Goal: Task Accomplishment & Management: Use online tool/utility

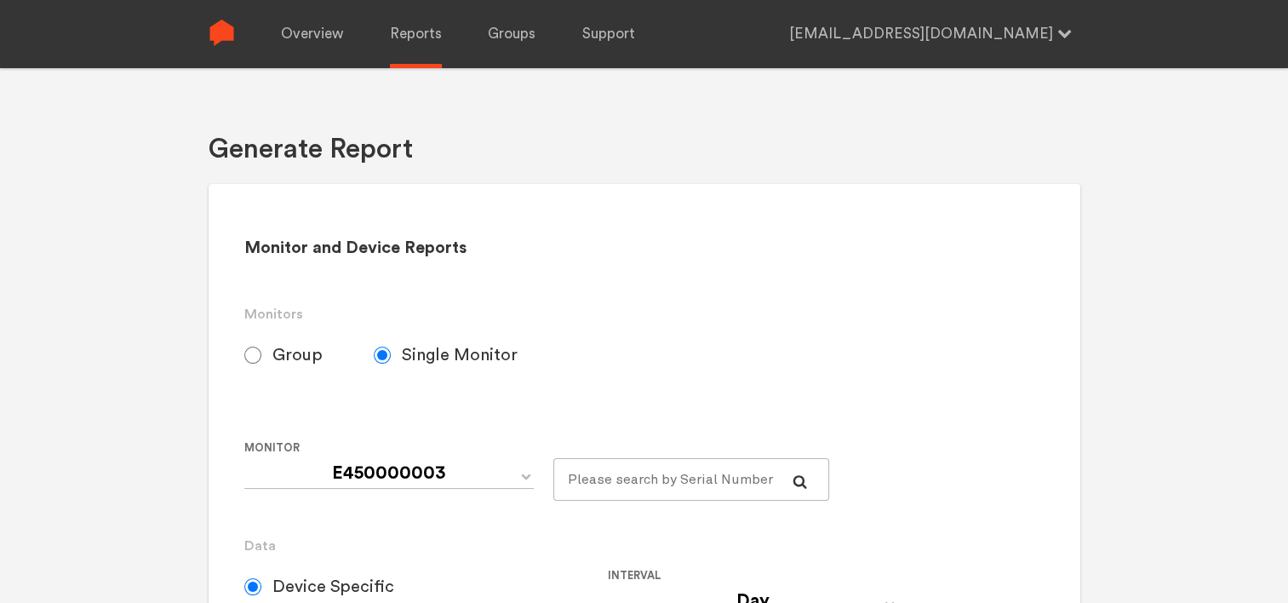
select select "Chugoku Electrical Instruments Default Group"
click at [261, 351] on label "Group" at bounding box center [308, 355] width 129 height 43
click at [261, 351] on input "Group" at bounding box center [252, 354] width 17 height 17
radio input "true"
radio input "false"
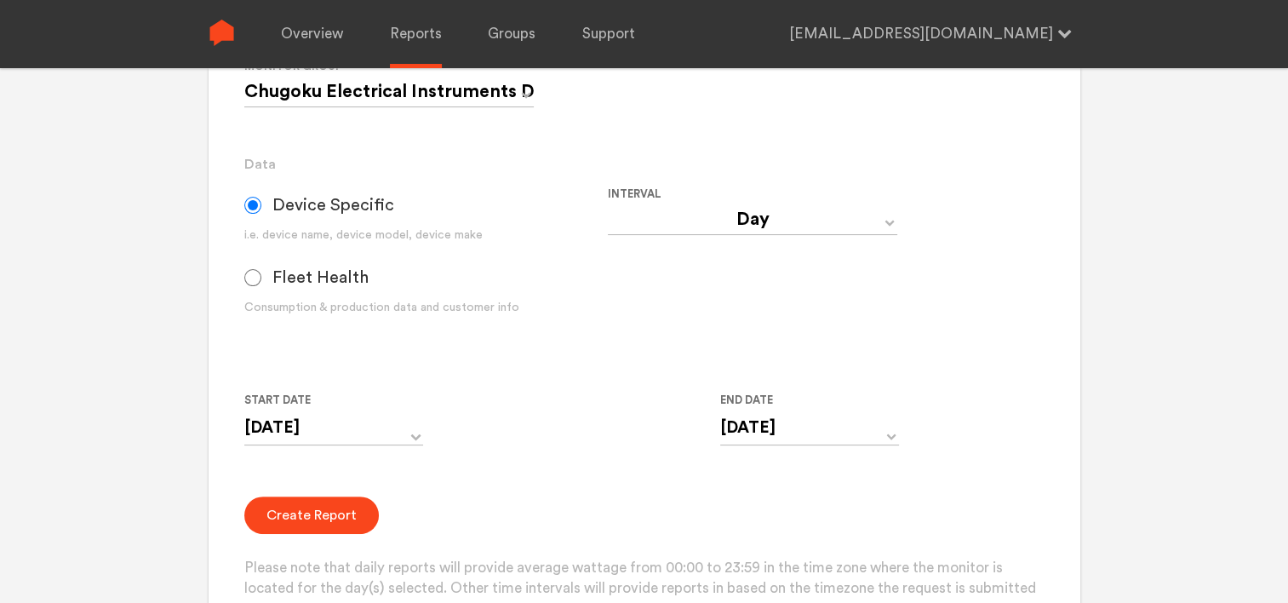
scroll to position [426, 0]
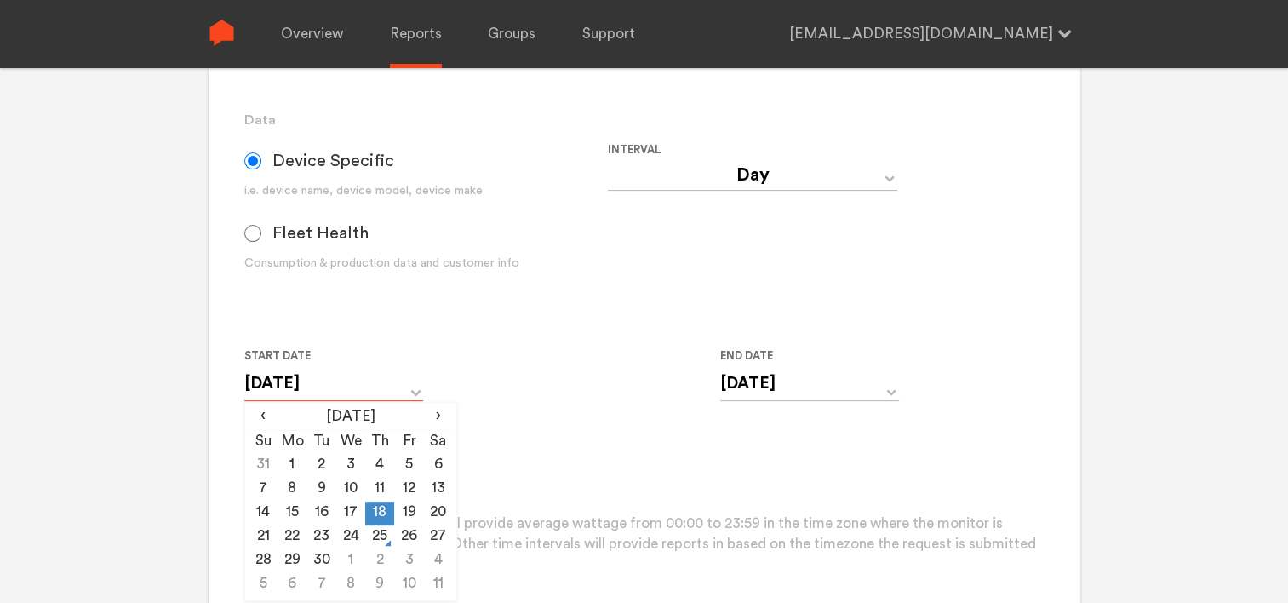
click at [381, 394] on input "[DATE]" at bounding box center [333, 383] width 179 height 35
click at [346, 533] on td "24" at bounding box center [350, 537] width 29 height 24
type input "[DATE]"
click at [792, 381] on input "[DATE]" at bounding box center [809, 383] width 179 height 35
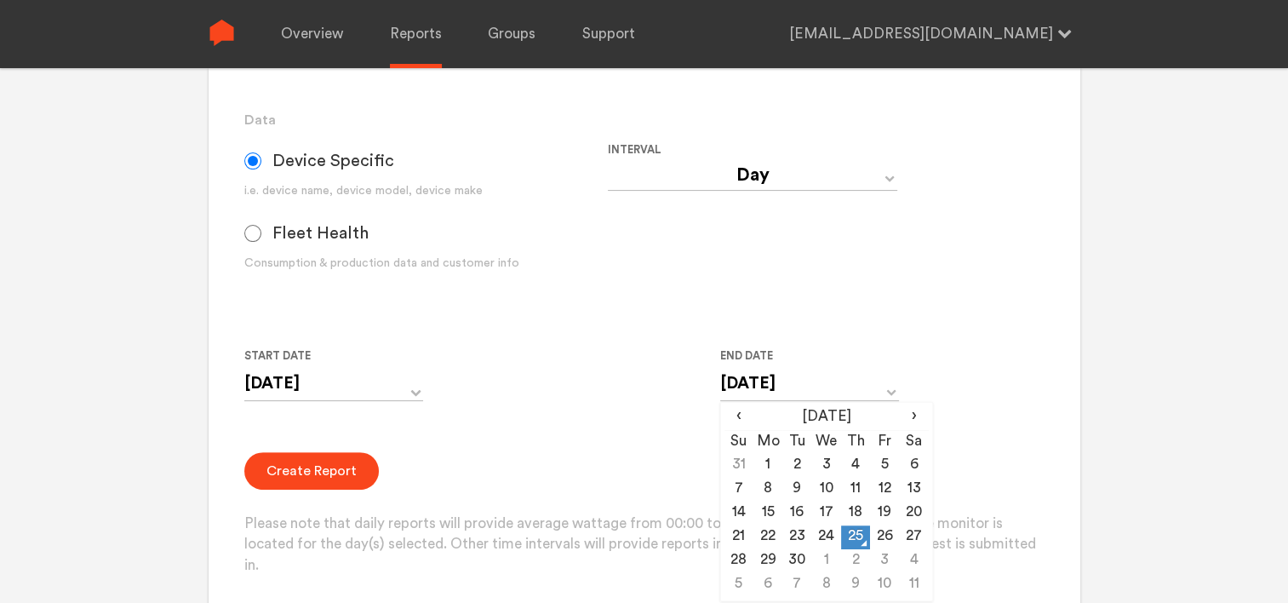
drag, startPoint x: 824, startPoint y: 536, endPoint x: 702, endPoint y: 498, distance: 127.6
click at [824, 535] on td "24" at bounding box center [825, 537] width 29 height 24
type input "[DATE]"
drag, startPoint x: 595, startPoint y: 452, endPoint x: 547, endPoint y: 447, distance: 47.9
click at [579, 449] on form "Group Single Monitor Monitor Group Chugoku Electrical Instruments Default Group…" at bounding box center [643, 242] width 799 height 668
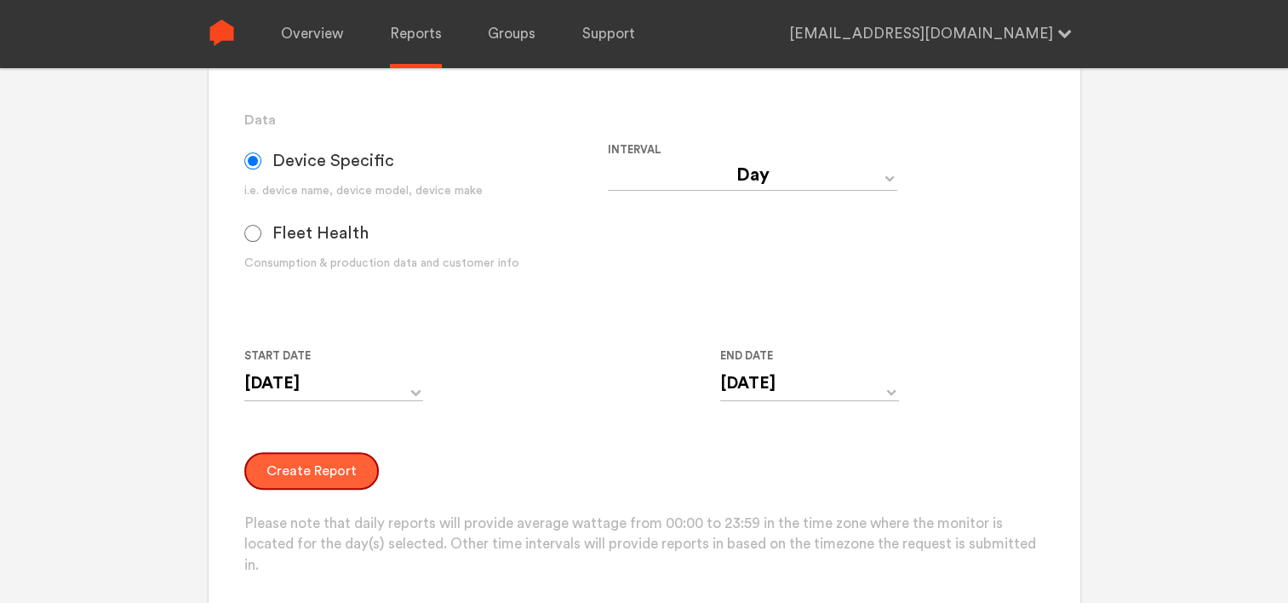
click at [326, 463] on button "Create Report" at bounding box center [311, 470] width 134 height 37
click at [278, 478] on button "Create Report" at bounding box center [311, 470] width 134 height 37
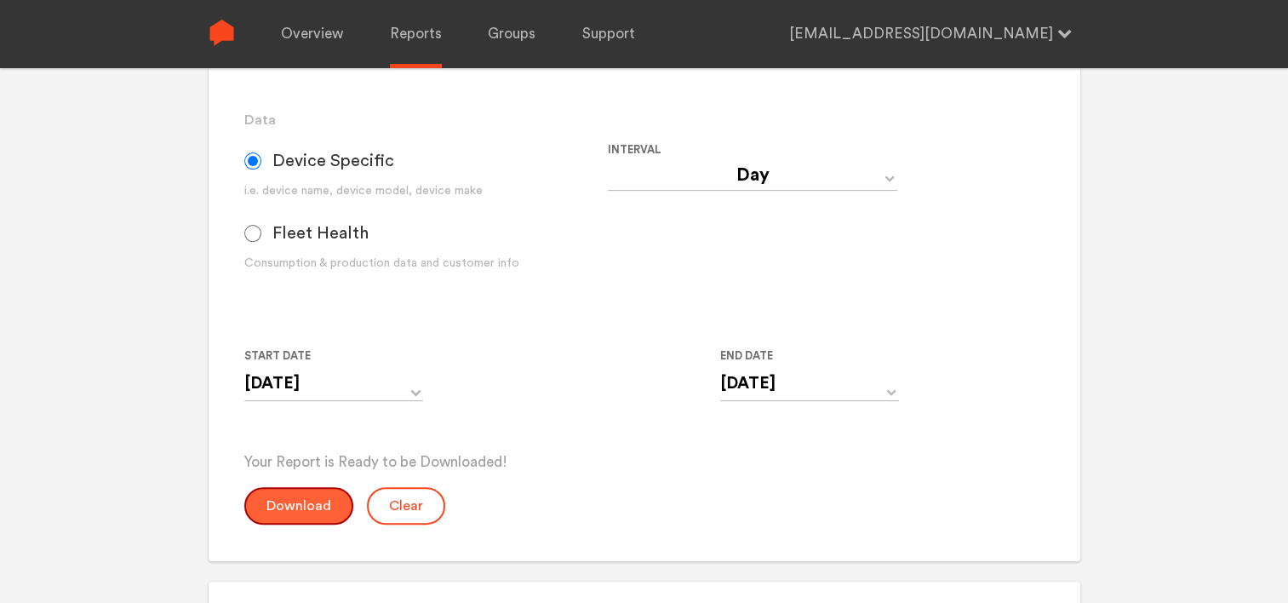
click at [279, 503] on button "Download" at bounding box center [298, 505] width 109 height 37
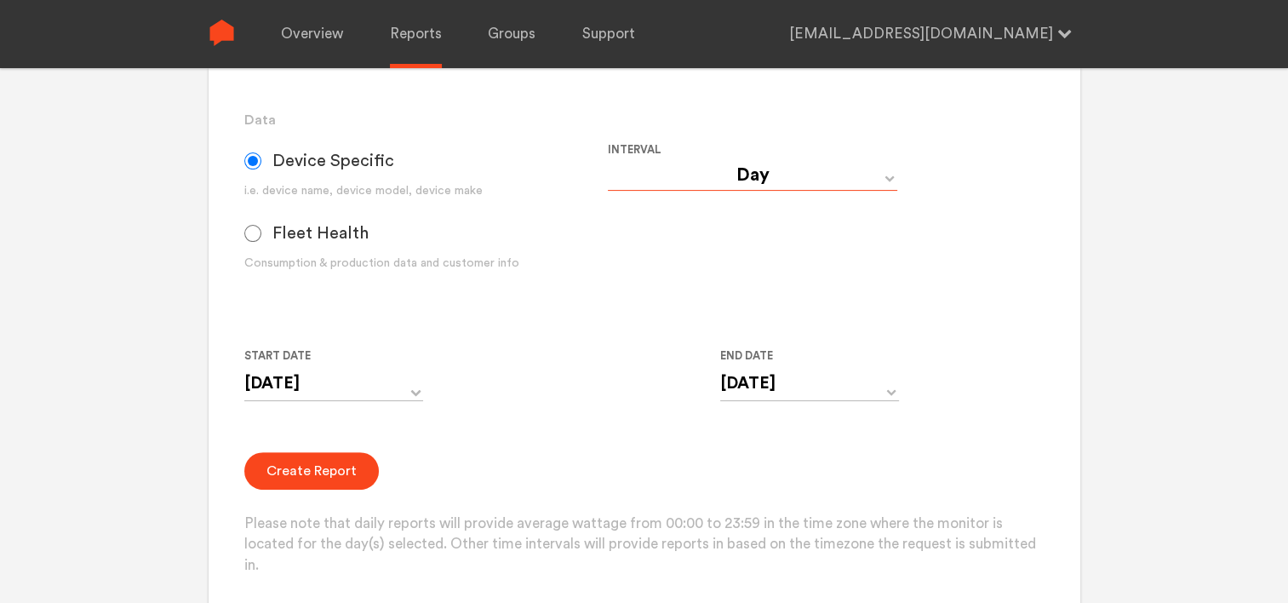
click at [763, 170] on select "Day Year Month Week Hour 30 Minute 15 Minute 5 Minute Minute" at bounding box center [752, 175] width 289 height 31
select select "Minute"
click at [608, 160] on select "Day Year Month Week Hour 30 Minute 15 Minute 5 Minute Minute" at bounding box center [752, 175] width 289 height 31
type input "[DATE] 12:00 AM"
type input "[DATE] 11:59 PM"
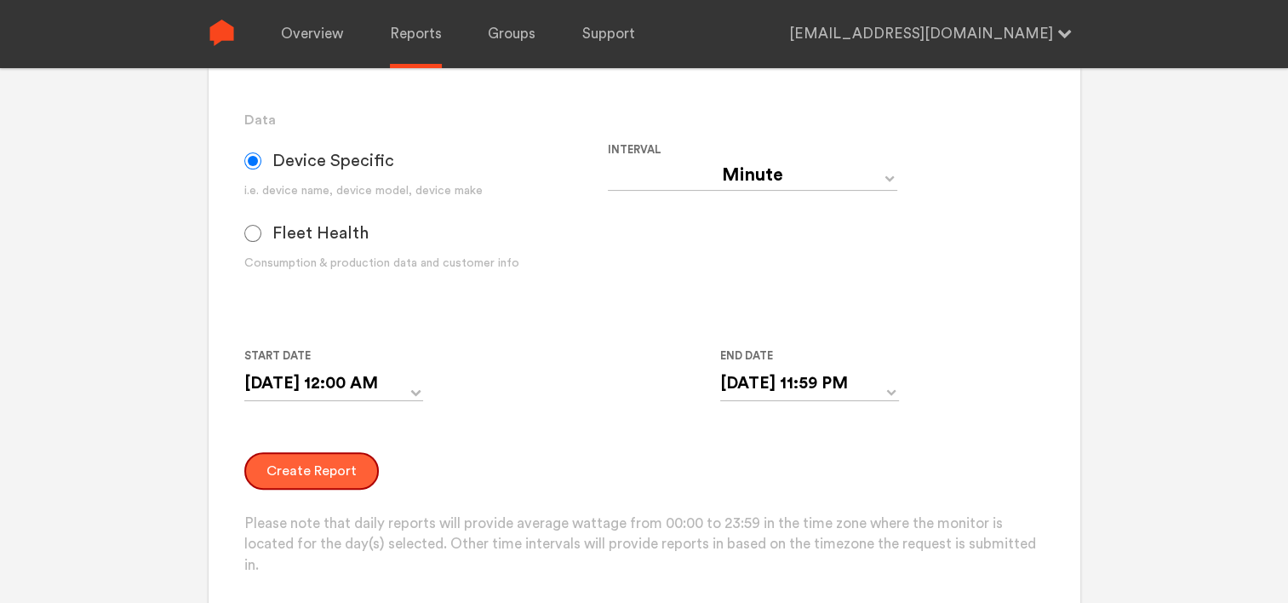
click at [288, 466] on button "Create Report" at bounding box center [311, 470] width 134 height 37
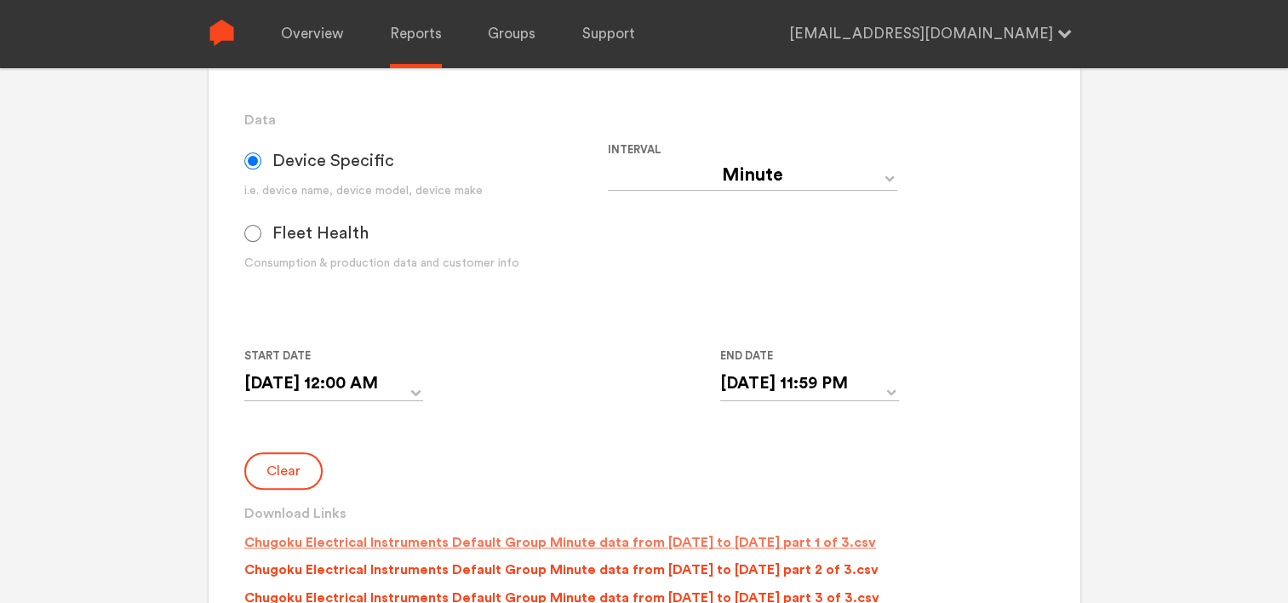
click at [537, 541] on p "Chugoku Electrical Instruments Default Group Minute data from [DATE] to [DATE] …" at bounding box center [560, 542] width 632 height 20
click at [539, 576] on p "Chugoku Electrical Instruments Default Group Minute data from [DATE] to [DATE] …" at bounding box center [561, 569] width 634 height 20
click at [545, 599] on p "Chugoku Electrical Instruments Default Group Minute data from [DATE] to [DATE] …" at bounding box center [561, 597] width 635 height 20
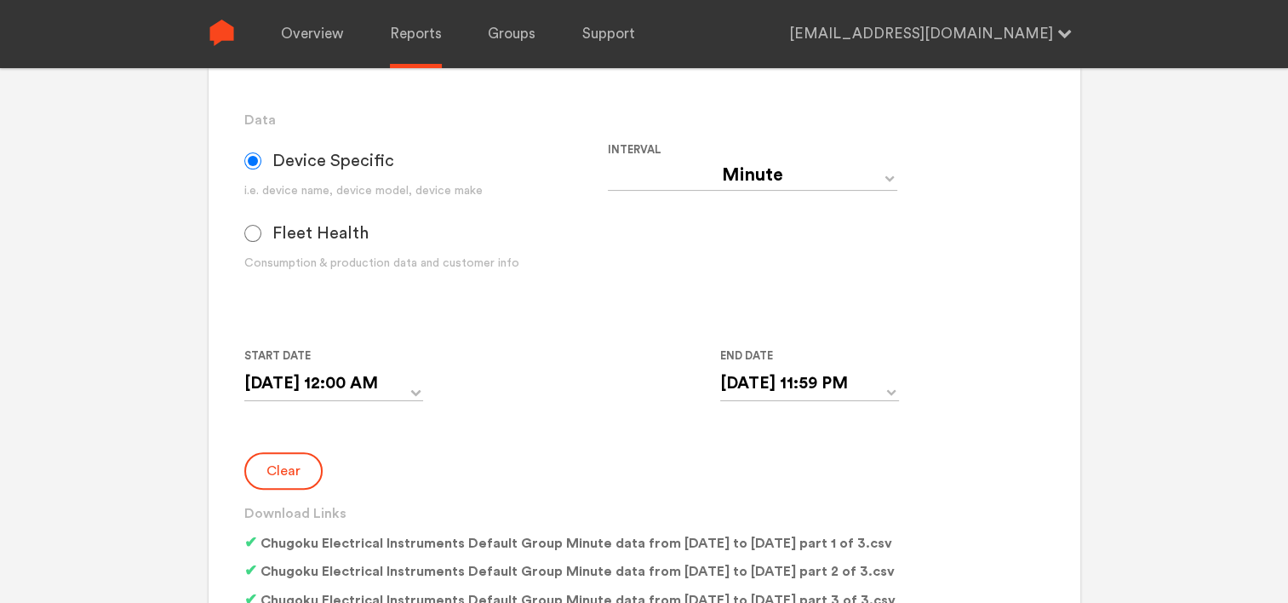
drag, startPoint x: 1139, startPoint y: 206, endPoint x: 1164, endPoint y: 117, distance: 92.1
